Goal: Navigation & Orientation: Find specific page/section

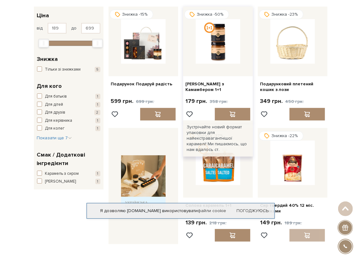
scroll to position [72, 0]
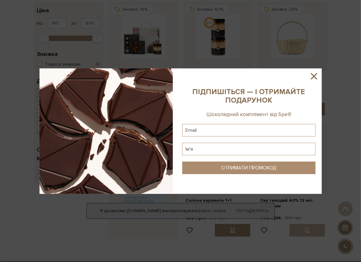
click at [314, 76] on icon at bounding box center [314, 76] width 6 height 6
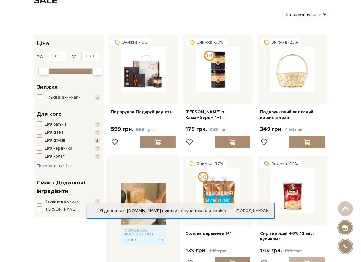
scroll to position [40, 0]
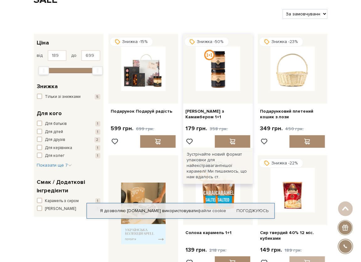
click at [230, 81] on img at bounding box center [218, 68] width 44 height 44
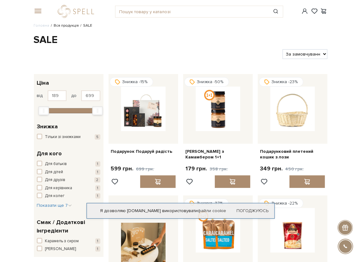
click at [69, 25] on link "Вся продукція" at bounding box center [66, 25] width 25 height 5
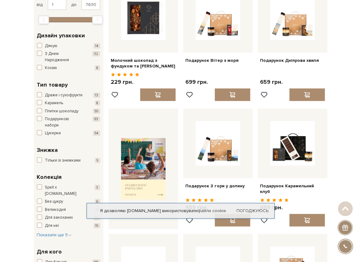
scroll to position [92, 0]
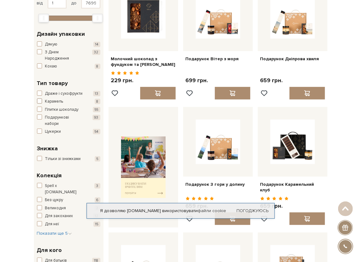
click at [58, 100] on span "Карамель" at bounding box center [54, 101] width 18 height 6
